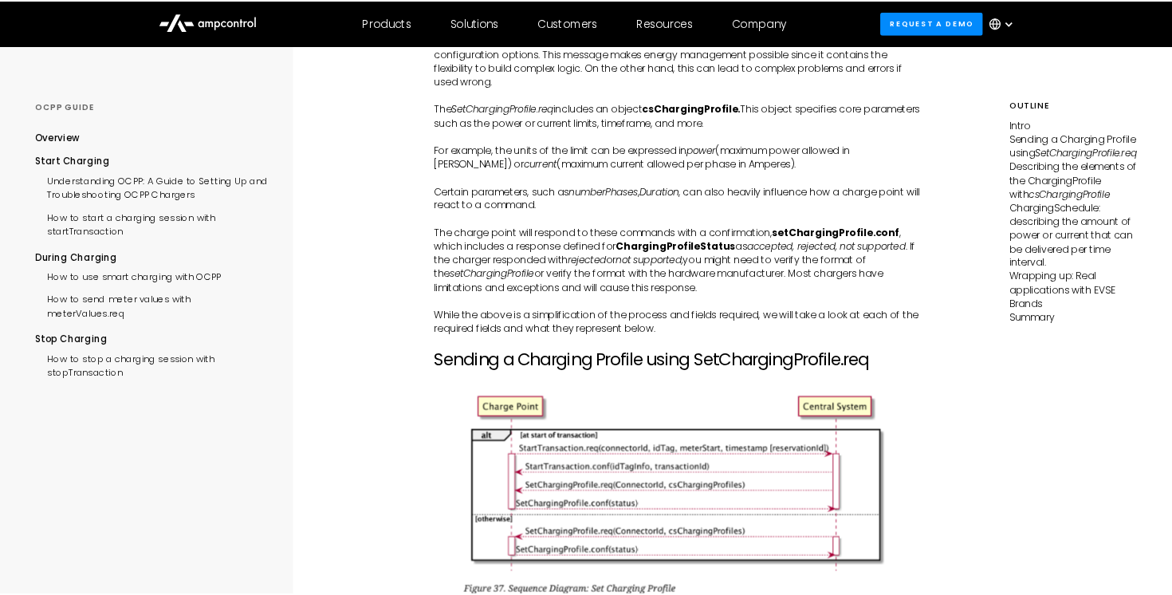
scroll to position [1505, 0]
